Goal: Task Accomplishment & Management: Use online tool/utility

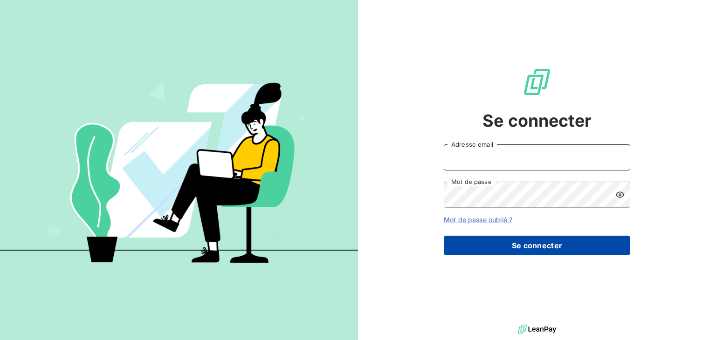
type input "[EMAIL_ADDRESS][DOMAIN_NAME]"
click at [555, 246] on button "Se connecter" at bounding box center [537, 246] width 187 height 20
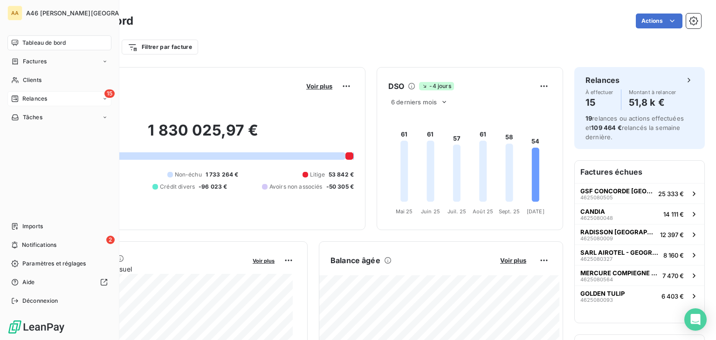
click at [32, 97] on span "Relances" at bounding box center [34, 99] width 25 height 8
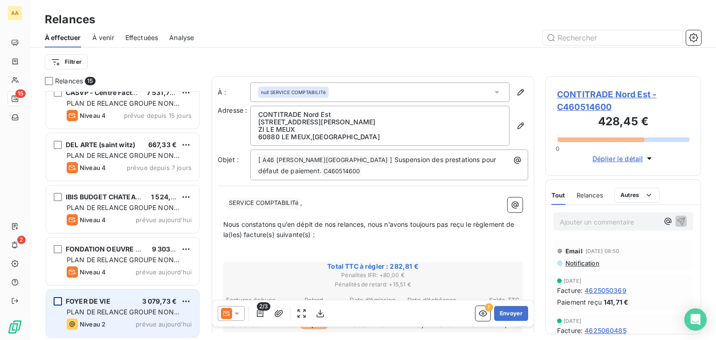
click at [60, 300] on div "grid" at bounding box center [58, 302] width 8 height 8
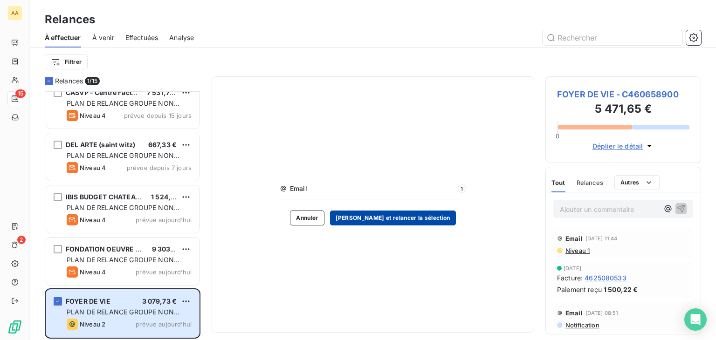
click at [418, 221] on button "[PERSON_NAME] et relancer la sélection" at bounding box center [393, 218] width 126 height 15
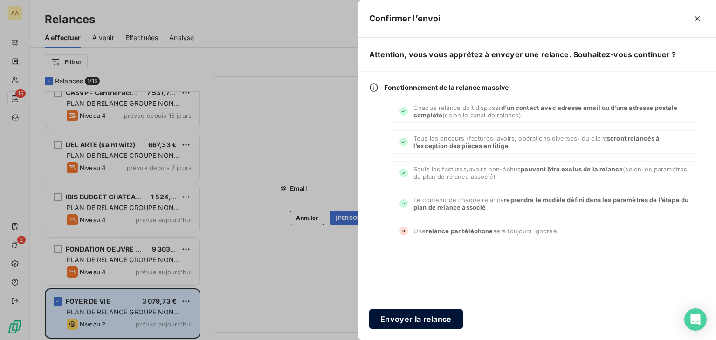
click at [397, 319] on button "Envoyer la relance" at bounding box center [416, 320] width 94 height 20
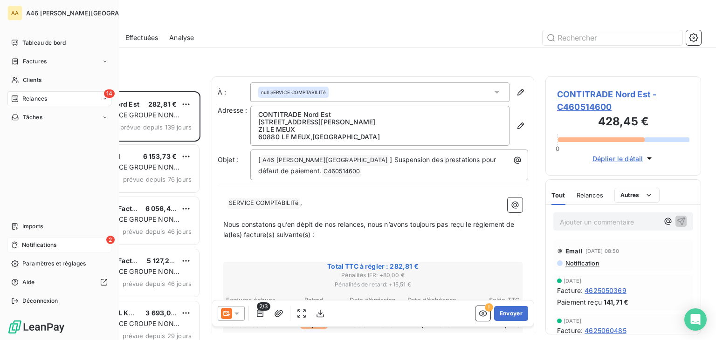
click at [21, 243] on div "2 Notifications" at bounding box center [59, 245] width 104 height 15
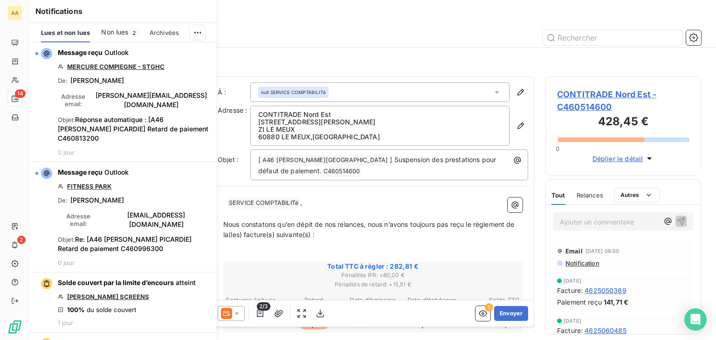
scroll to position [242, 148]
click at [118, 33] on span "Non lues" at bounding box center [114, 32] width 27 height 9
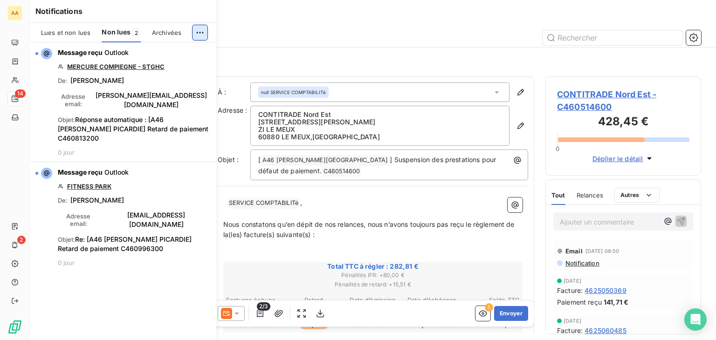
click at [201, 32] on html "AA 14 2 Relances À effectuer À venir Effectuées Analyse Filtrer Relances 14 CON…" at bounding box center [358, 170] width 716 height 340
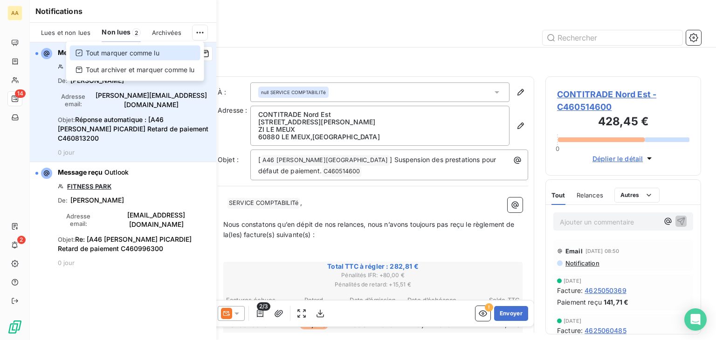
drag, startPoint x: 127, startPoint y: 50, endPoint x: 124, endPoint y: 68, distance: 18.0
click at [127, 50] on div "Tout marquer comme lu" at bounding box center [135, 53] width 131 height 15
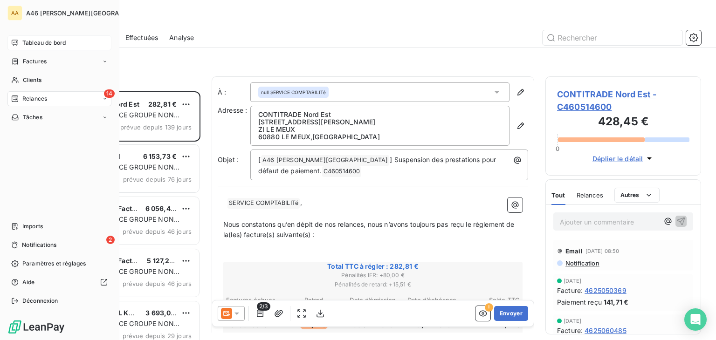
click at [48, 39] on span "Tableau de bord" at bounding box center [43, 43] width 43 height 8
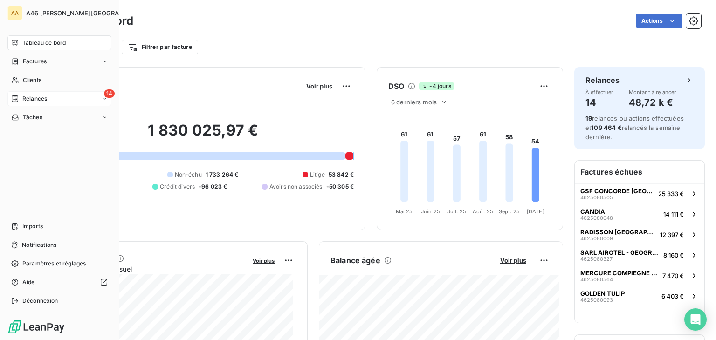
drag, startPoint x: 30, startPoint y: 243, endPoint x: 60, endPoint y: 215, distance: 40.9
click at [30, 243] on span "Notifications" at bounding box center [39, 245] width 35 height 8
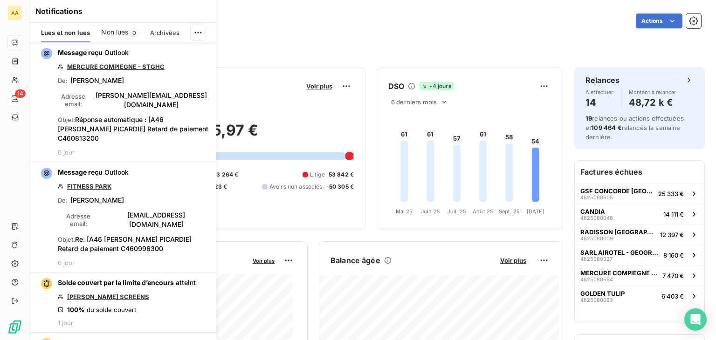
click at [127, 28] on span "Non lues" at bounding box center [114, 32] width 27 height 9
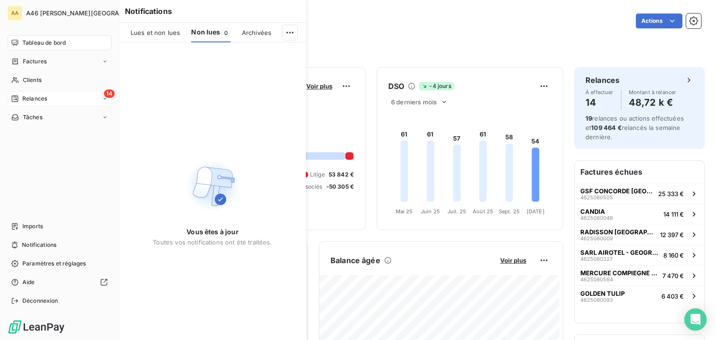
click at [50, 39] on span "Tableau de bord" at bounding box center [43, 43] width 43 height 8
